Goal: Understand process/instructions: Learn how to perform a task or action

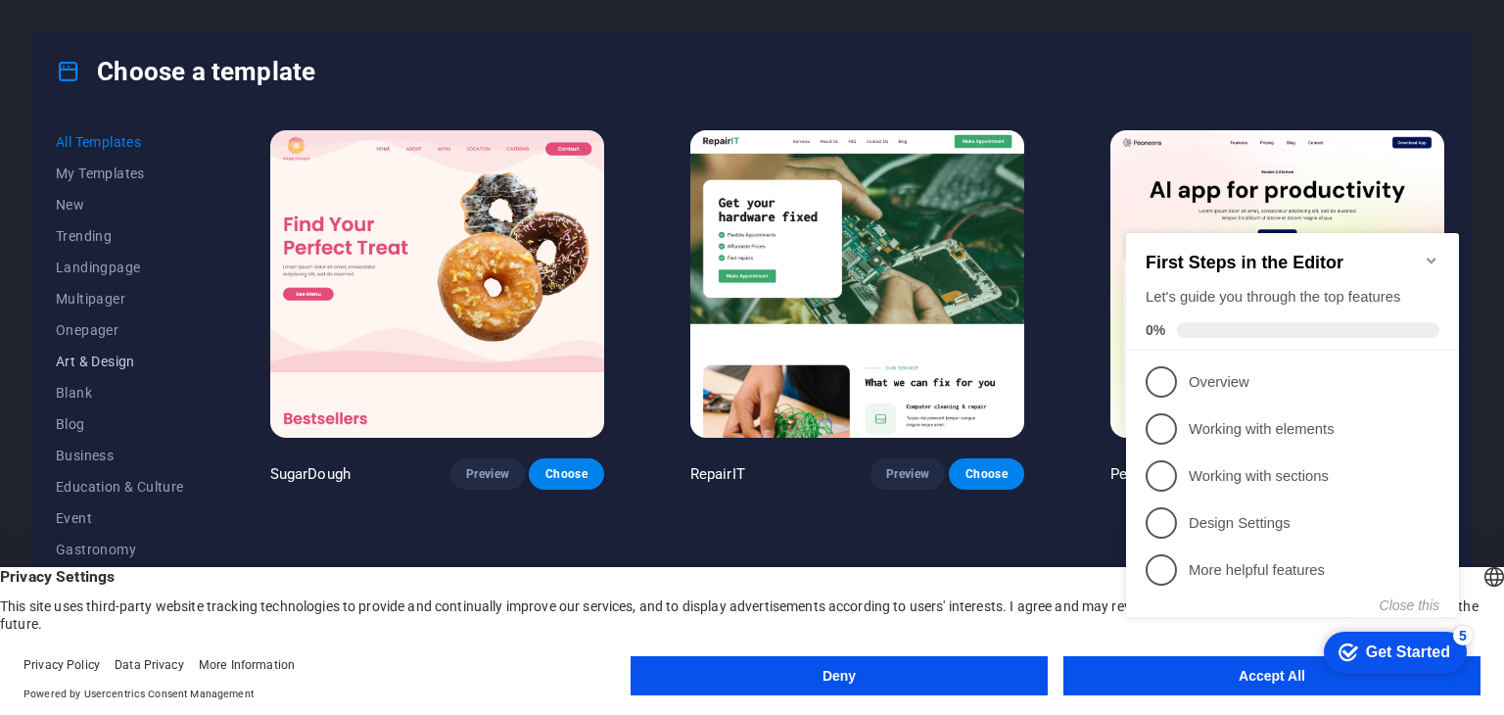
scroll to position [282, 0]
click div "checkmark Get Started 5 First Steps in the Editor Let's guide you through the t…"
click at [1438, 253] on icon "Minimize checklist" at bounding box center [1432, 261] width 16 height 16
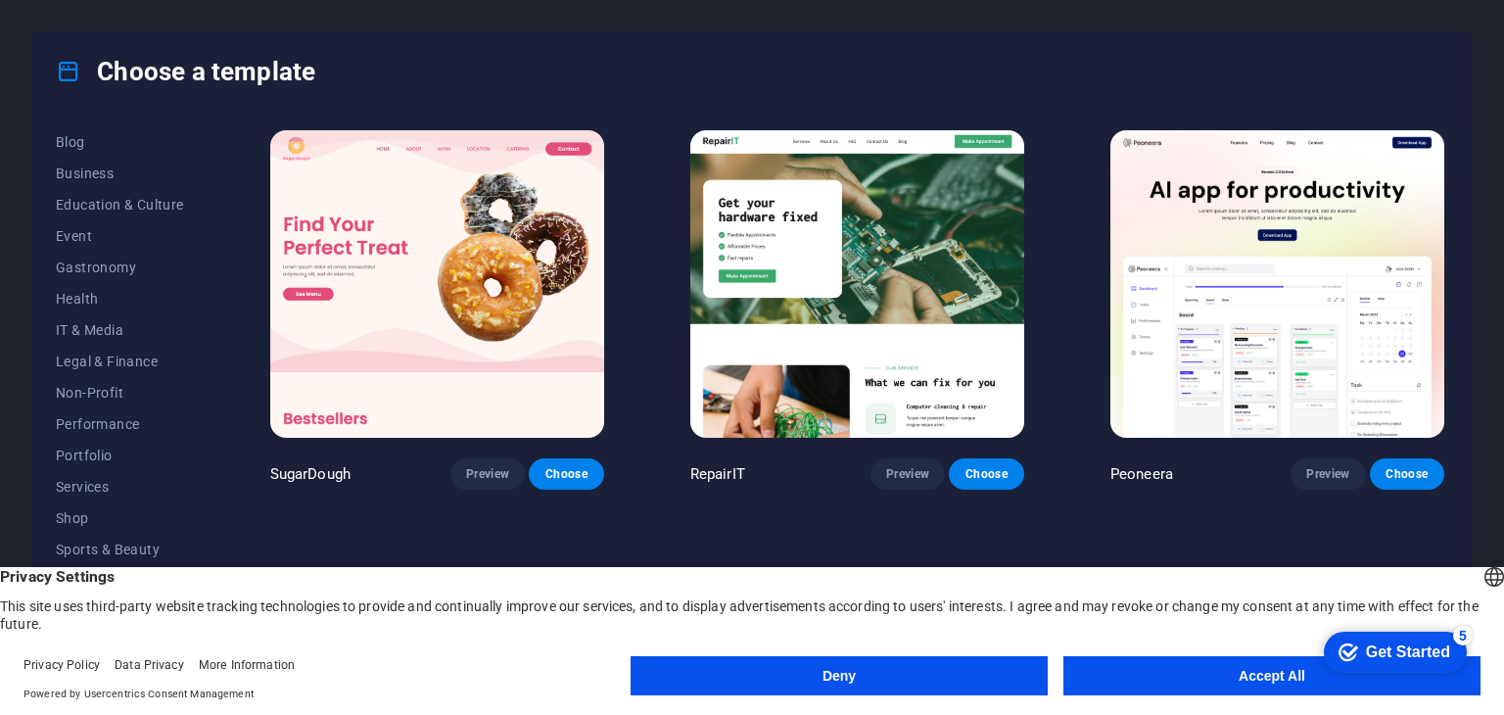
click at [1269, 684] on button "Accept All" at bounding box center [1272, 675] width 417 height 39
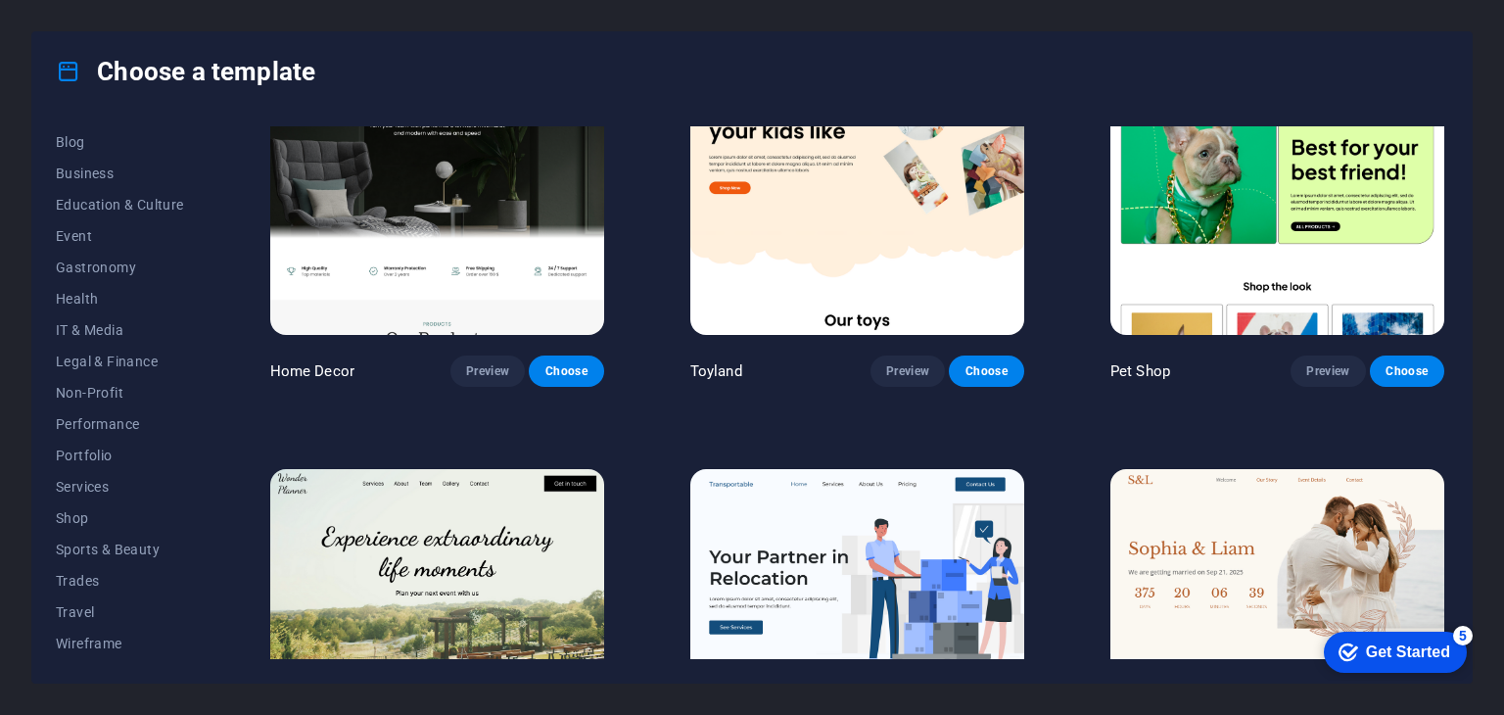
scroll to position [0, 0]
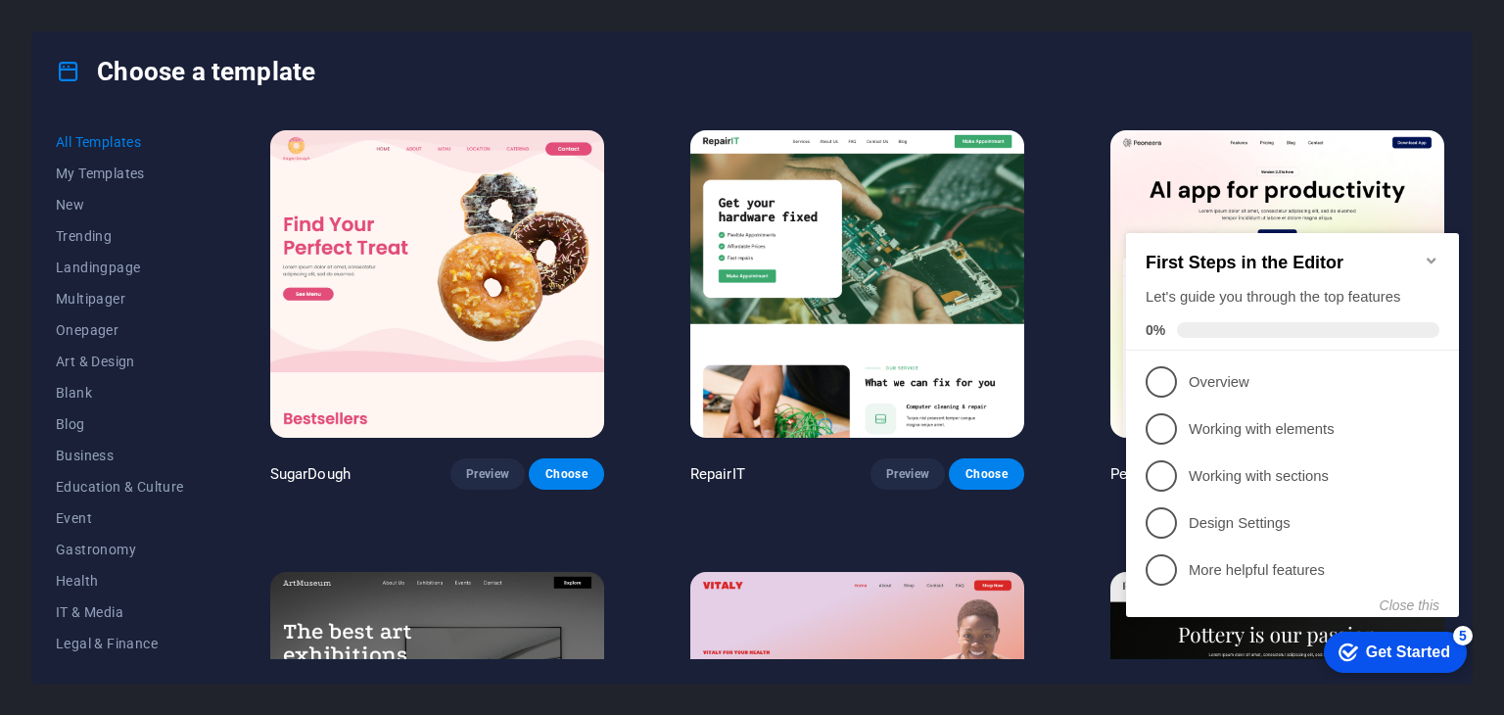
click at [1431, 255] on icon "Minimize checklist" at bounding box center [1432, 261] width 16 height 16
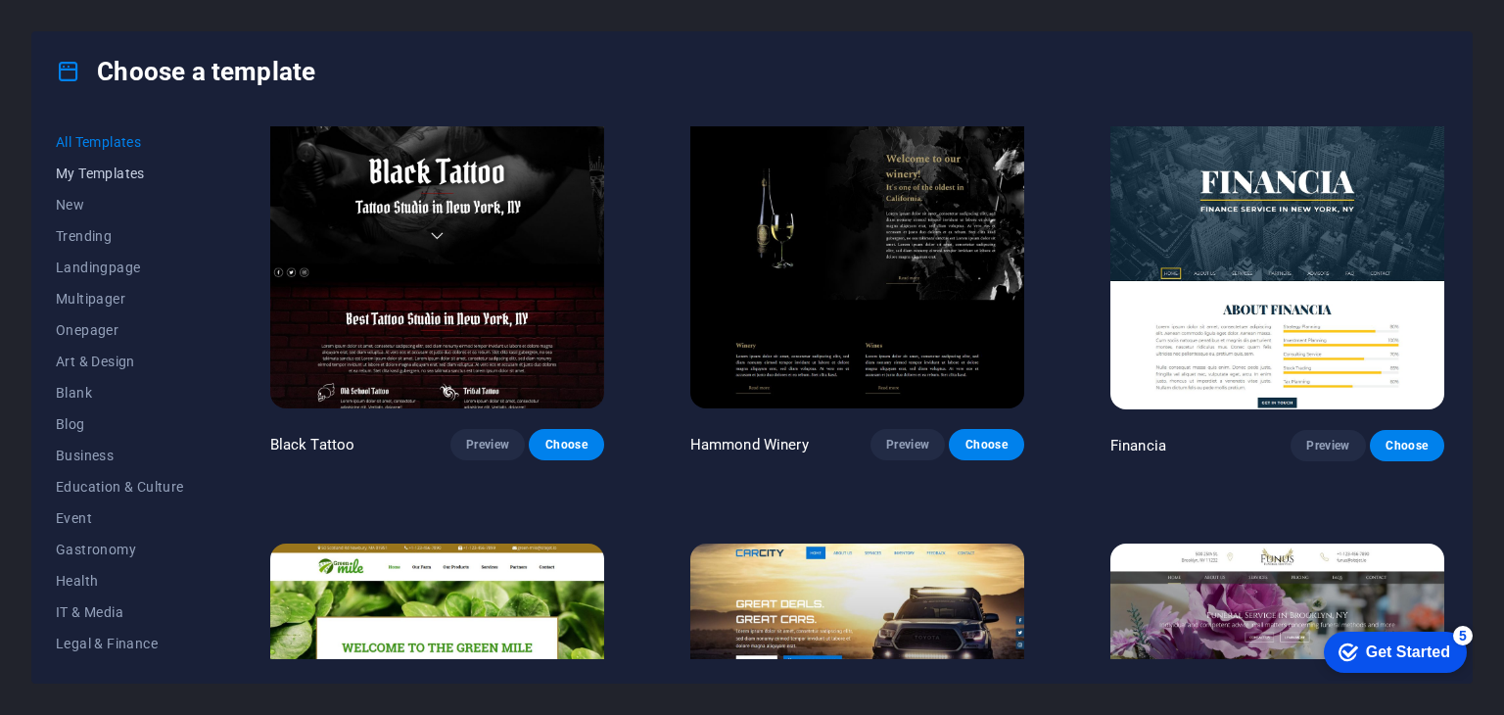
click at [111, 179] on span "My Templates" at bounding box center [120, 174] width 128 height 16
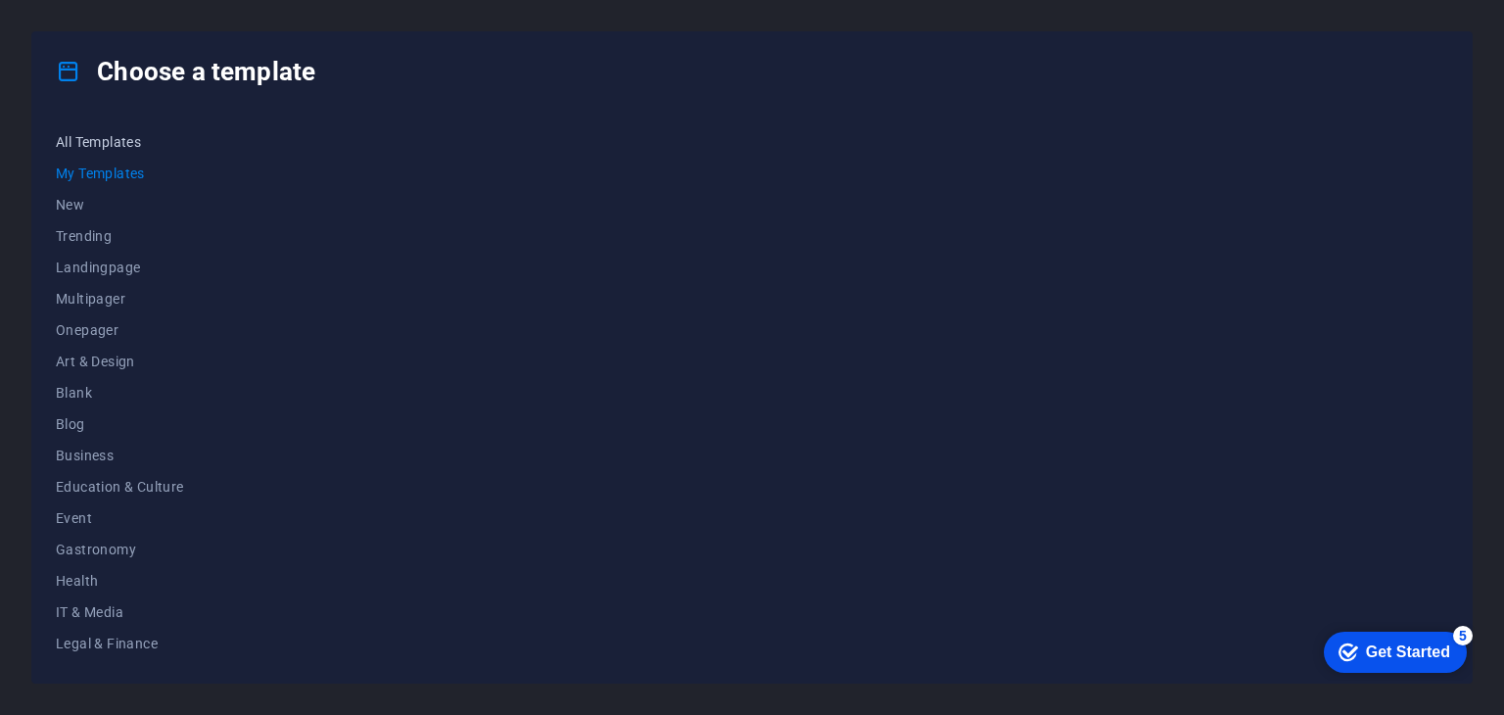
click at [102, 146] on span "All Templates" at bounding box center [120, 142] width 128 height 16
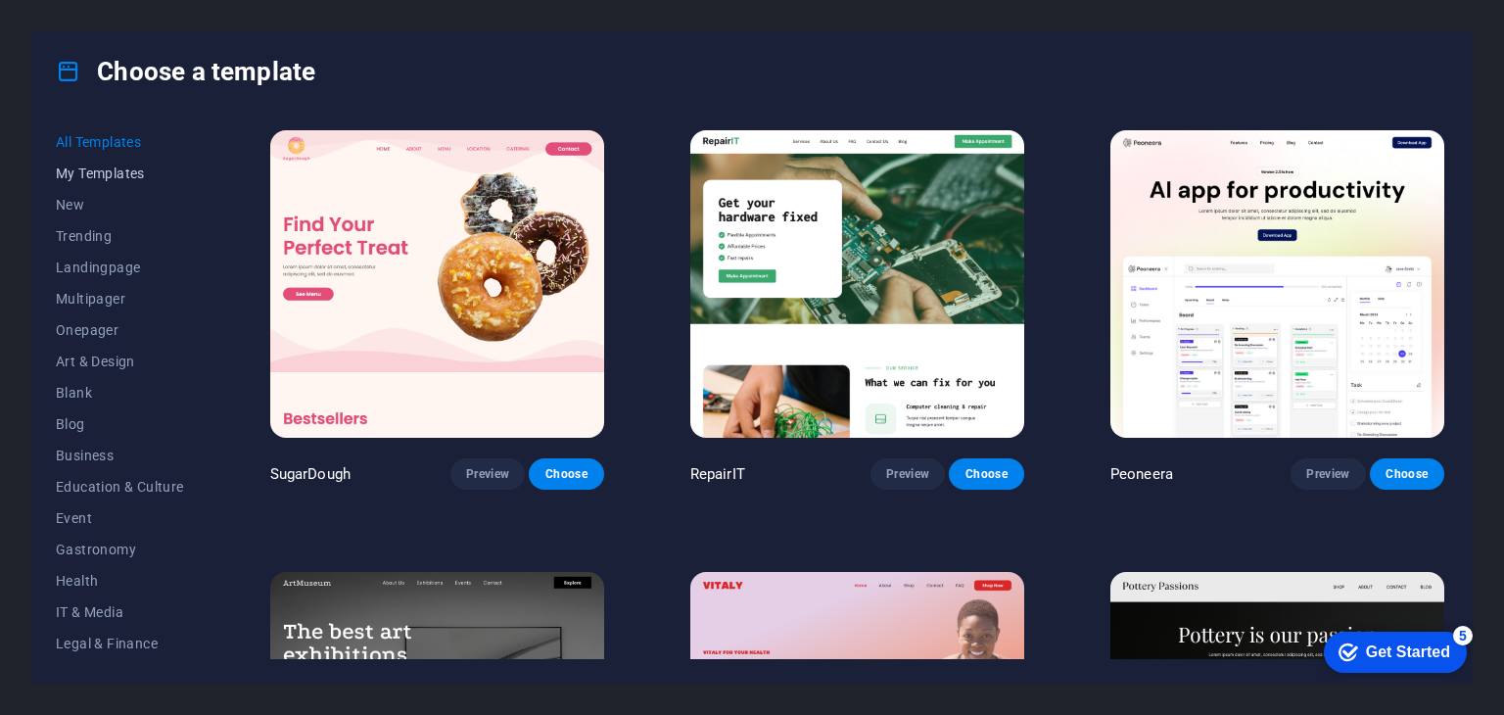
click at [92, 168] on span "My Templates" at bounding box center [120, 174] width 128 height 16
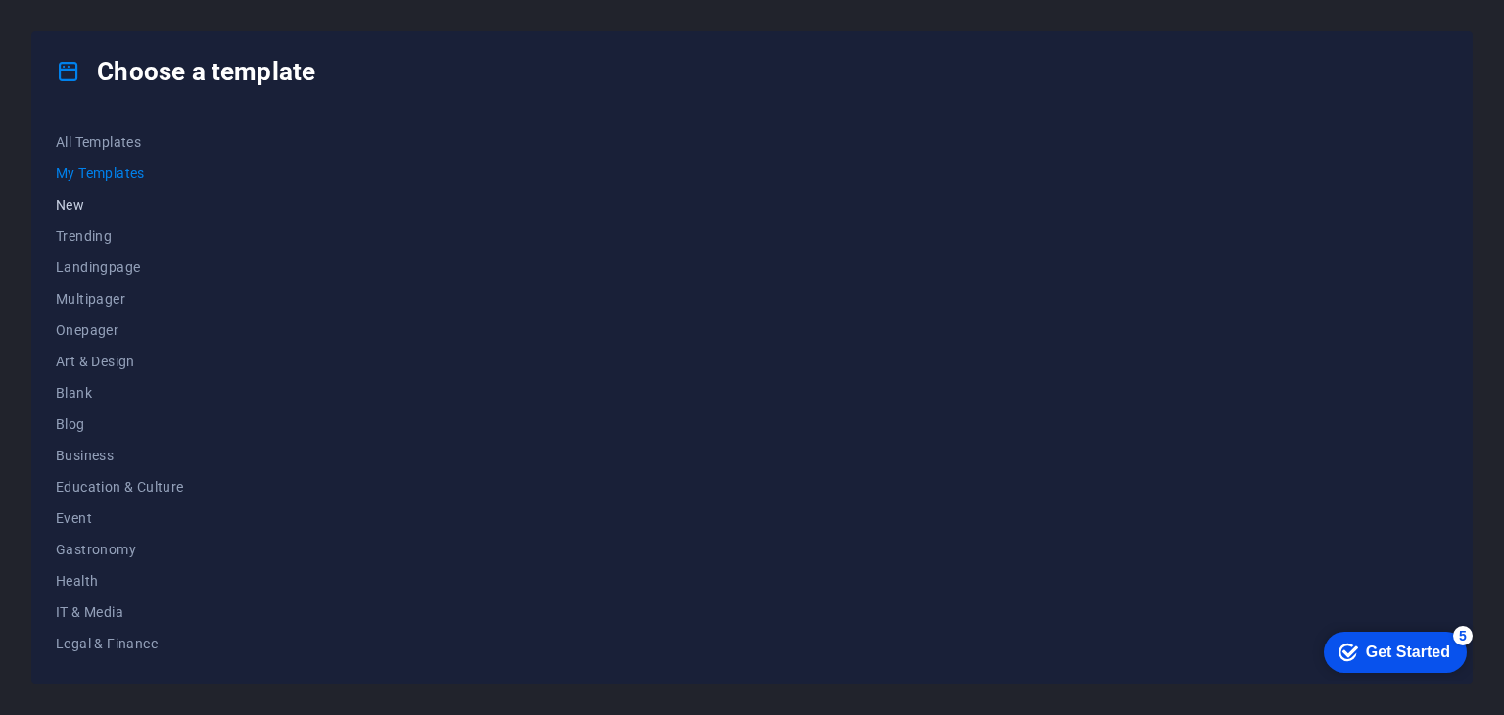
click at [63, 210] on span "New" at bounding box center [120, 205] width 128 height 16
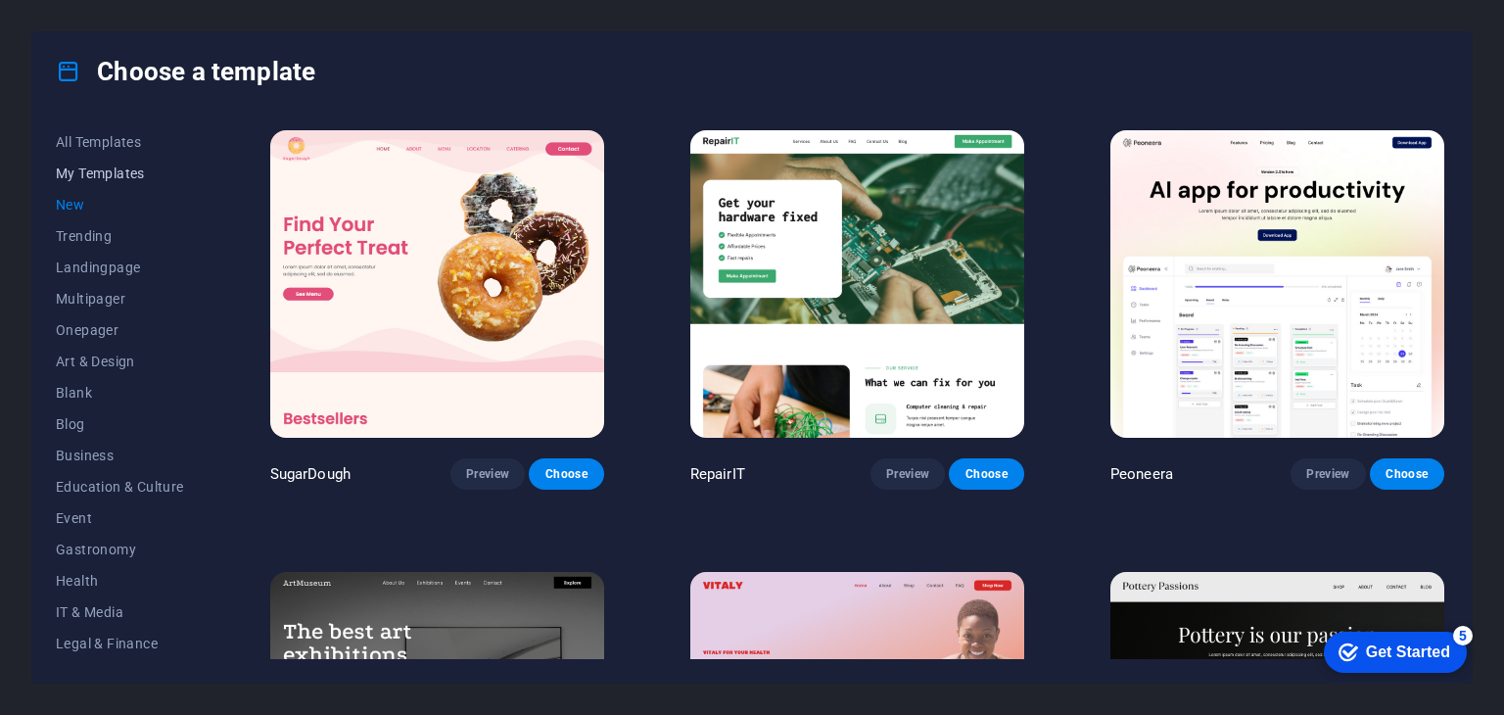
click at [73, 169] on span "My Templates" at bounding box center [120, 174] width 128 height 16
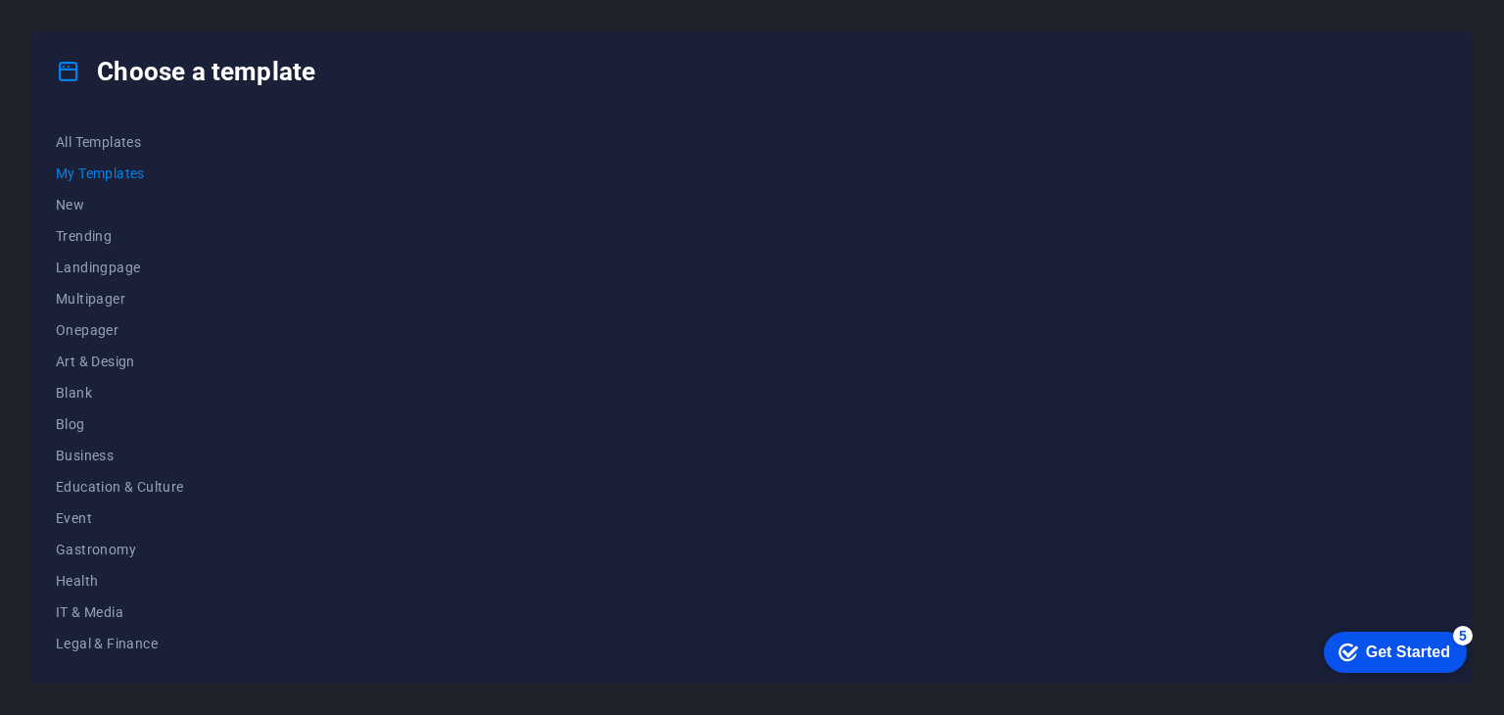
click at [1351, 640] on div "checkmark Get Started 5" at bounding box center [1395, 652] width 143 height 41
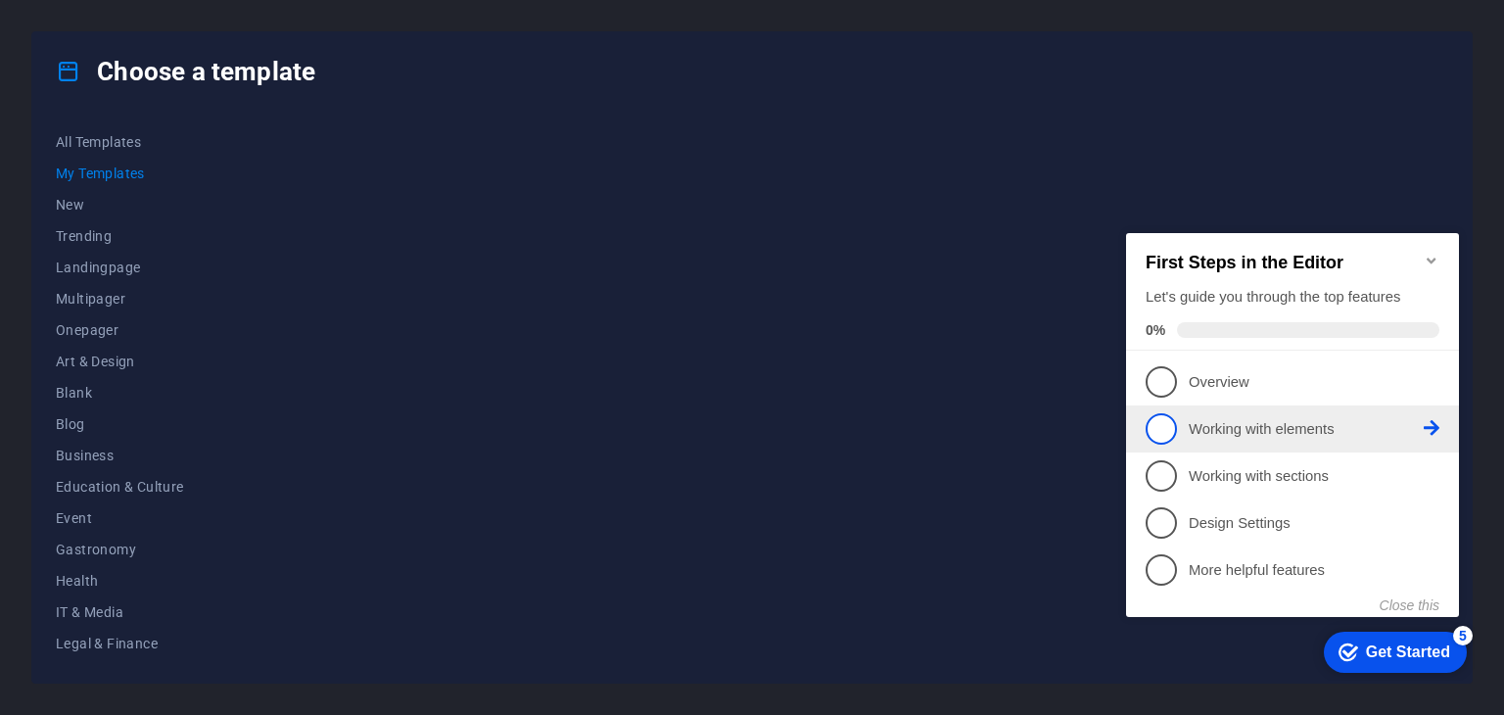
click at [1234, 427] on p "Working with elements - incomplete" at bounding box center [1306, 429] width 235 height 21
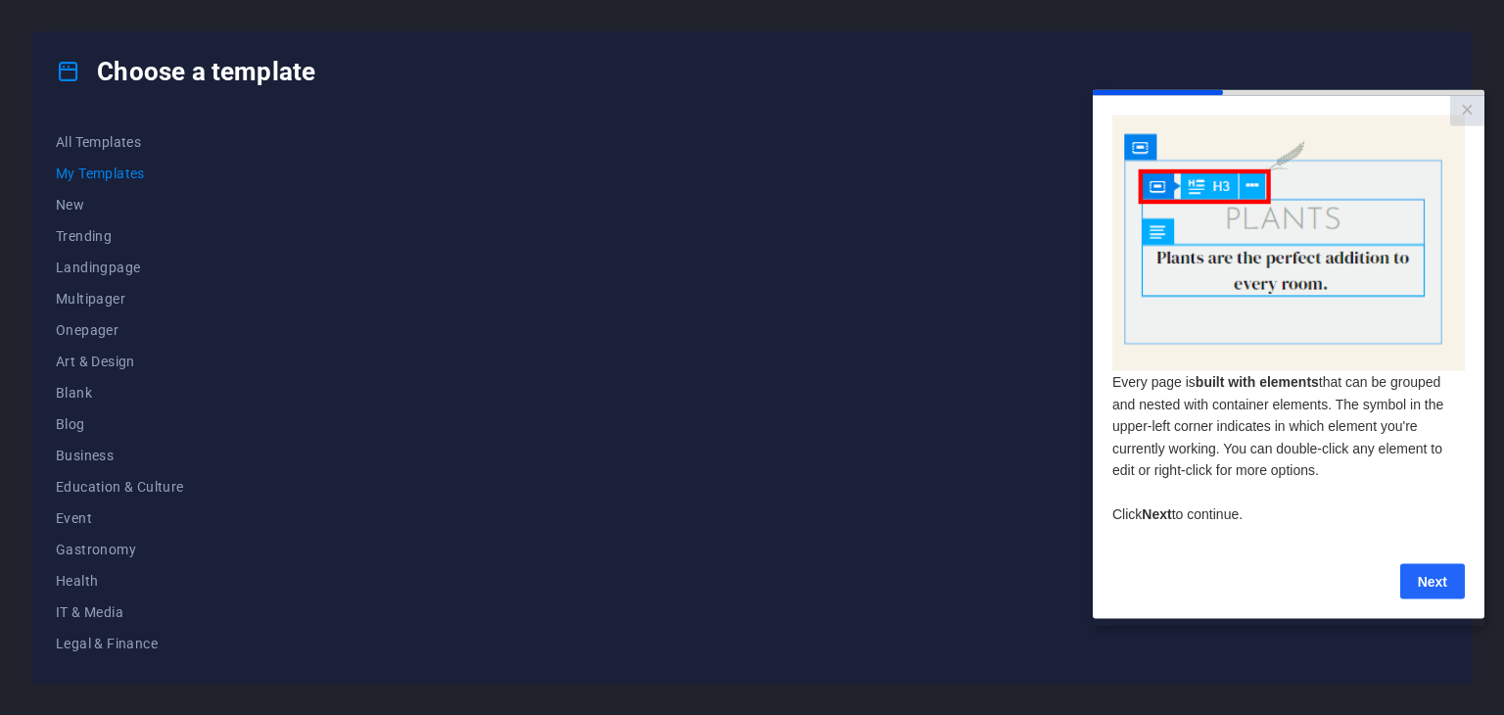
click at [1421, 579] on link "Next" at bounding box center [1432, 580] width 65 height 35
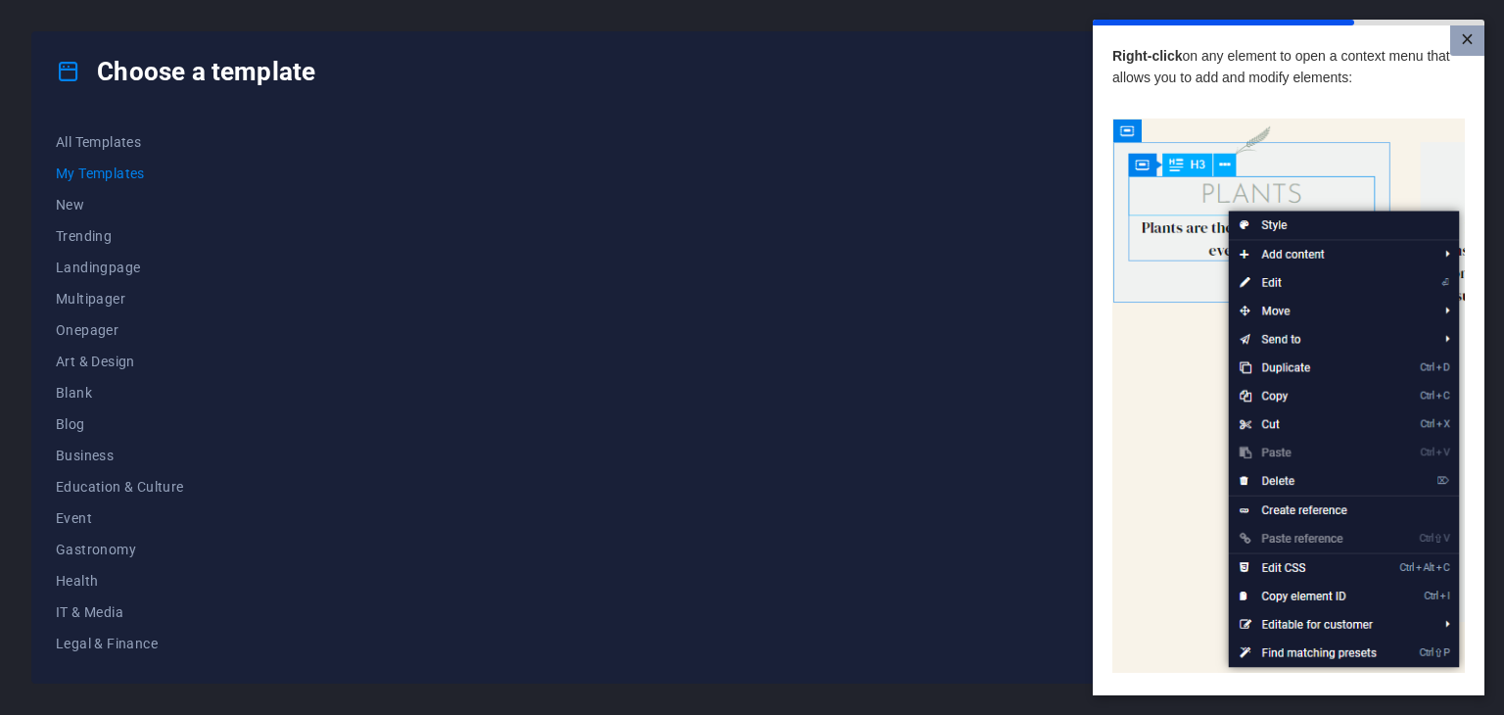
click at [1462, 51] on link "×" at bounding box center [1467, 40] width 34 height 30
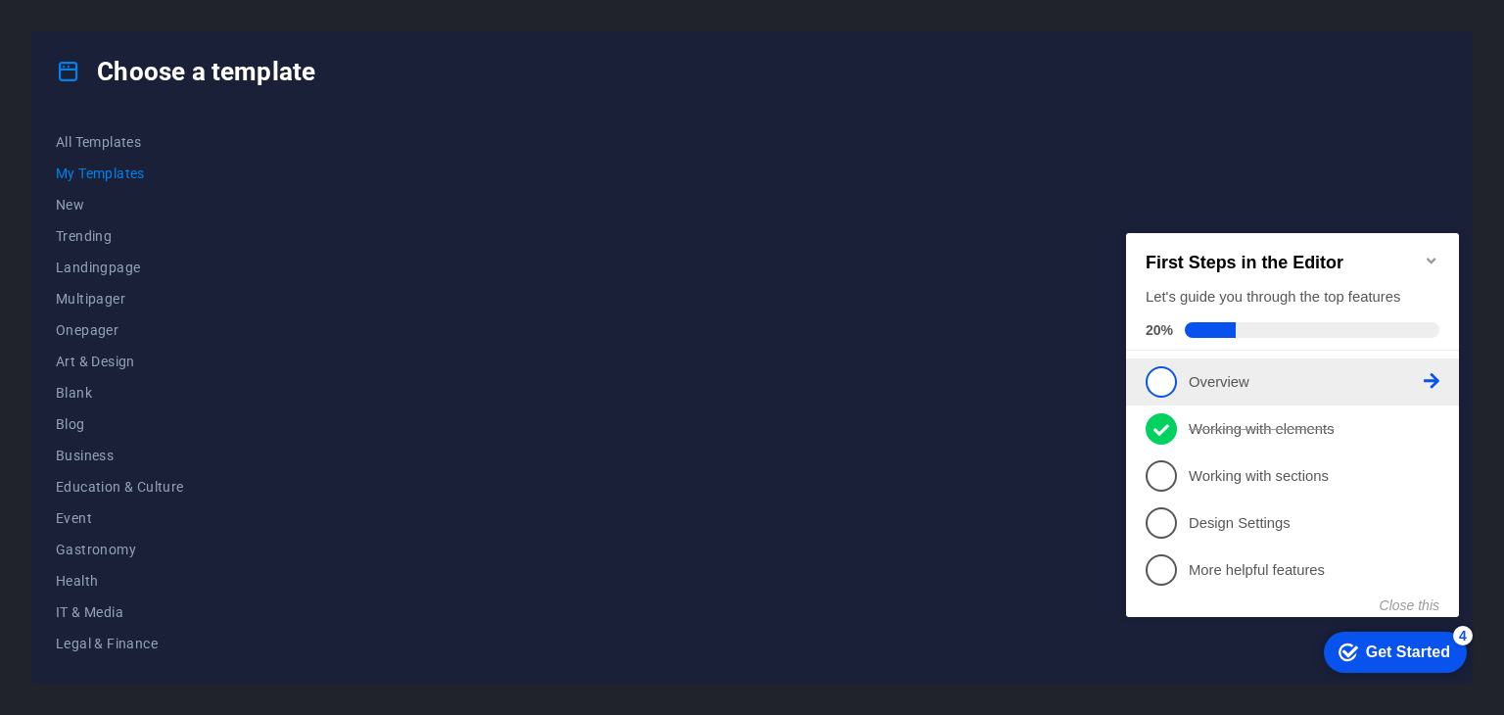
click at [1215, 367] on link "1 Overview - incomplete" at bounding box center [1293, 381] width 294 height 31
